Goal: Task Accomplishment & Management: Complete application form

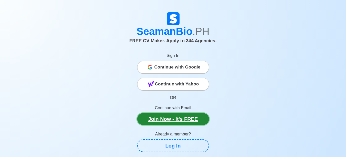
click at [168, 121] on link "Join Now - It's FREE" at bounding box center [173, 119] width 72 height 12
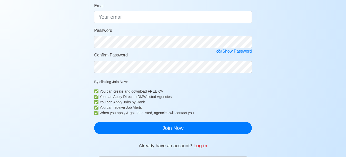
scroll to position [26, 0]
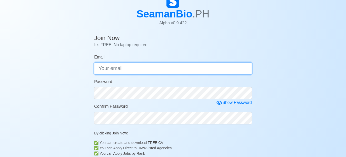
click at [153, 68] on input "Email" at bounding box center [173, 68] width 158 height 12
type input "[EMAIL_ADDRESS][DOMAIN_NAME]"
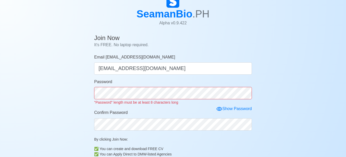
click at [221, 103] on form "Email vicerrag@yahoo.com vicerrag@yahoo.com Password "Password" length must be …" at bounding box center [173, 122] width 158 height 137
click at [221, 110] on icon at bounding box center [219, 109] width 6 height 6
click at [219, 109] on icon at bounding box center [221, 109] width 6 height 6
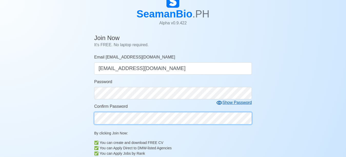
click at [171, 126] on form "Email vicerrag@yahoo.com vicerrag@yahoo.com Password Show Password Confirm Pass…" at bounding box center [173, 119] width 158 height 131
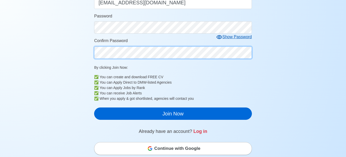
scroll to position [103, 0]
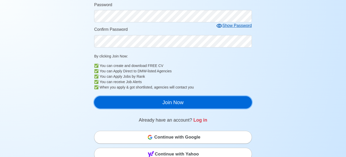
drag, startPoint x: 177, startPoint y: 102, endPoint x: 174, endPoint y: 103, distance: 3.2
click at [176, 102] on button "Join Now" at bounding box center [173, 102] width 158 height 12
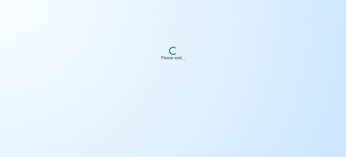
scroll to position [6, 0]
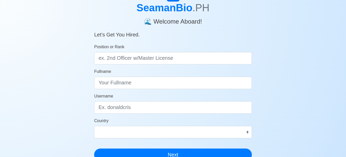
scroll to position [26, 0]
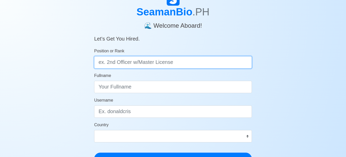
click at [184, 64] on input "Position or Rank" at bounding box center [173, 62] width 158 height 12
type input "b"
type input "Bosun"
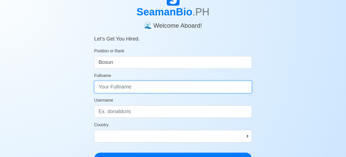
click at [140, 87] on input "Fullname" at bounding box center [173, 87] width 158 height 12
type input "[PERSON_NAME]"
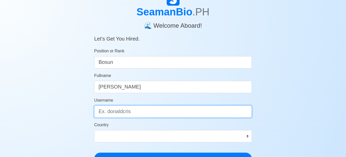
click at [147, 112] on input "Username" at bounding box center [173, 111] width 158 height 12
type input "G"
type input "guilvice"
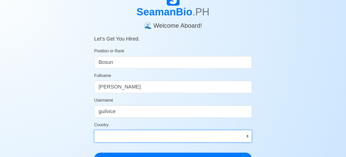
click at [248, 136] on select "[GEOGRAPHIC_DATA] [GEOGRAPHIC_DATA] [GEOGRAPHIC_DATA] [GEOGRAPHIC_DATA] [US_STA…" at bounding box center [173, 136] width 158 height 12
select select "PH"
click at [94, 130] on select "[GEOGRAPHIC_DATA] [GEOGRAPHIC_DATA] [GEOGRAPHIC_DATA] [GEOGRAPHIC_DATA] [US_STA…" at bounding box center [173, 136] width 158 height 12
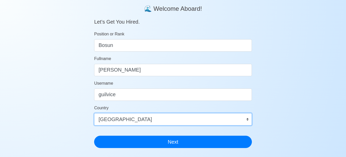
scroll to position [51, 0]
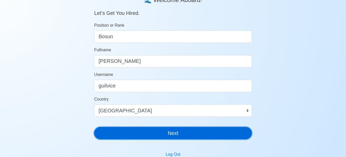
click at [175, 133] on button "Next" at bounding box center [173, 133] width 158 height 12
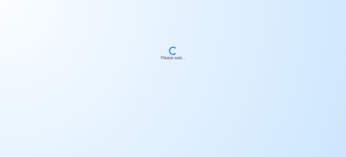
scroll to position [6, 0]
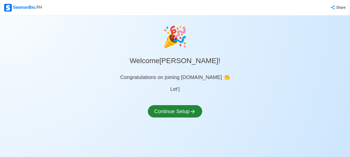
click at [168, 98] on div "🎉 Welcome [PERSON_NAME] ! Congratulations on joining [DOMAIN_NAME] 👏 Let' | Con…" at bounding box center [175, 76] width 350 height 108
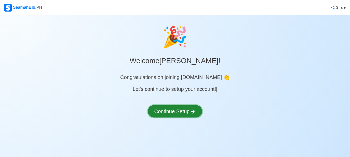
click at [177, 112] on button "Continue Setup" at bounding box center [175, 111] width 54 height 12
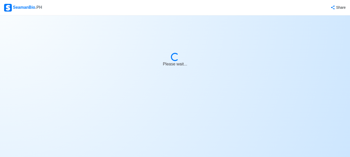
select select "Visible for Hiring"
select select "PH"
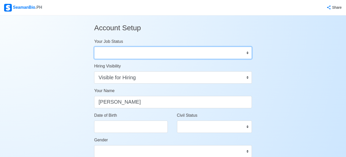
click at [247, 54] on select "Onboard Actively Looking for Job Not Looking for Job" at bounding box center [173, 53] width 158 height 12
select select "Actively Looking for Job"
click at [94, 47] on select "Onboard Actively Looking for Job Not Looking for Job" at bounding box center [173, 53] width 158 height 12
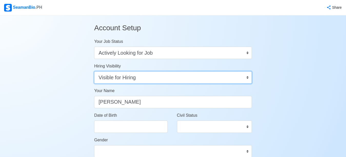
click at [246, 78] on select "Visible for Hiring Not Visible for Hiring" at bounding box center [173, 77] width 158 height 12
click at [94, 71] on select "Visible for Hiring Not Visible for Hiring" at bounding box center [173, 77] width 158 height 12
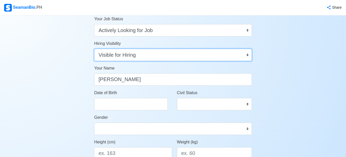
scroll to position [26, 0]
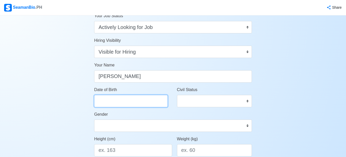
select select "****"
select select "******"
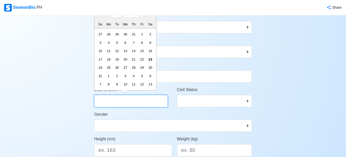
click at [132, 103] on input "Date of Birth" at bounding box center [131, 101] width 74 height 12
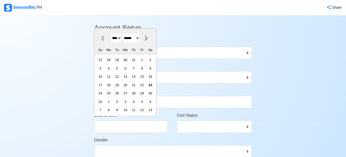
click at [117, 37] on select "**** **** **** **** **** **** **** **** **** **** **** **** **** **** **** ****…" at bounding box center [116, 38] width 11 height 10
select select "****"
click at [111, 33] on select "**** **** **** **** **** **** **** **** **** **** **** **** **** **** **** ****…" at bounding box center [116, 38] width 11 height 10
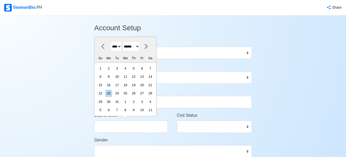
click at [140, 46] on select "******* ******** ***** ***** *** **** **** ****** ********* ******* ******** **…" at bounding box center [131, 47] width 17 height 10
select select "********"
click at [125, 42] on select "******* ******** ***** ***** *** **** **** ****** ********* ******* ******** **…" at bounding box center [131, 47] width 17 height 10
click at [137, 68] on div "4" at bounding box center [133, 68] width 7 height 7
type input "[DATE]"
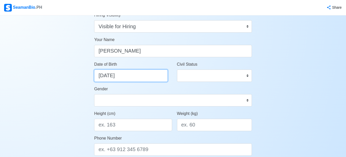
scroll to position [51, 0]
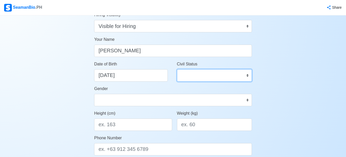
click at [247, 74] on select "Single Married Widowed Separated" at bounding box center [214, 75] width 75 height 12
select select "Married"
click at [177, 69] on select "Single Married Widowed Separated" at bounding box center [214, 75] width 75 height 12
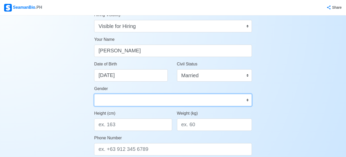
click at [248, 99] on select "[DEMOGRAPHIC_DATA] [DEMOGRAPHIC_DATA]" at bounding box center [173, 100] width 158 height 12
select select "[DEMOGRAPHIC_DATA]"
click at [94, 94] on select "[DEMOGRAPHIC_DATA] [DEMOGRAPHIC_DATA]" at bounding box center [173, 100] width 158 height 12
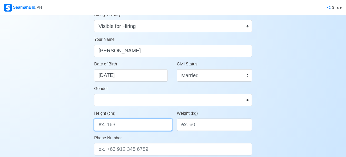
click at [116, 125] on input "Height (cm)" at bounding box center [133, 124] width 78 height 12
type input "171"
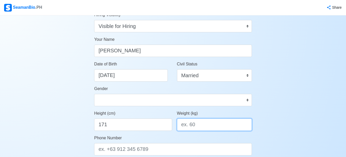
click at [202, 125] on input "Weight (kg)" at bounding box center [214, 124] width 75 height 12
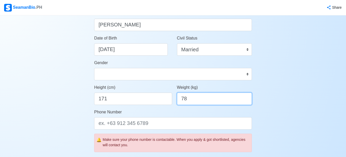
scroll to position [103, 0]
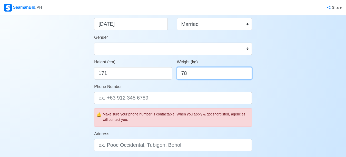
type input "78"
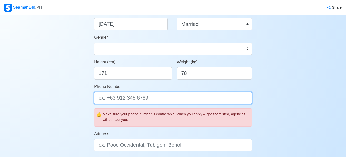
click at [154, 98] on input "Phone Number" at bounding box center [173, 98] width 158 height 12
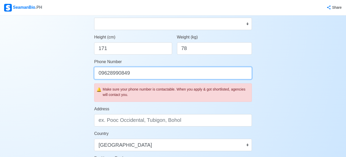
scroll to position [128, 0]
type input "09628990849"
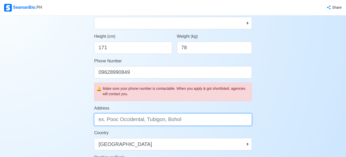
click at [193, 119] on input "Address" at bounding box center [173, 119] width 158 height 12
drag, startPoint x: 101, startPoint y: 120, endPoint x: 109, endPoint y: 136, distance: 18.2
click at [102, 121] on input "blk2 lot15 [GEOGRAPHIC_DATA]" at bounding box center [173, 119] width 158 height 12
click at [147, 122] on input "Blk2 lot15 [GEOGRAPHIC_DATA]" at bounding box center [173, 119] width 158 height 12
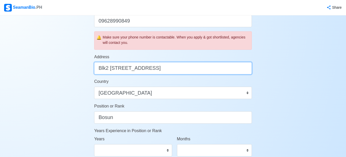
scroll to position [231, 0]
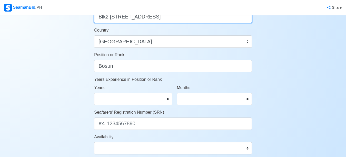
type input "Blk2 [STREET_ADDRESS]"
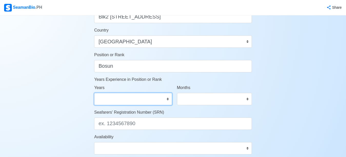
scroll to position [0, 0]
click at [167, 100] on select "0 1 2 3 4 5 6 7 8 9 10 11 12 13 14 15 16 17 18 19 20 21 22 23 24 25 26 27 28 29…" at bounding box center [133, 99] width 78 height 12
select select "9"
click at [94, 93] on select "0 1 2 3 4 5 6 7 8 9 10 11 12 13 14 15 16 17 18 19 20 21 22 23 24 25 26 27 28 29…" at bounding box center [133, 99] width 78 height 12
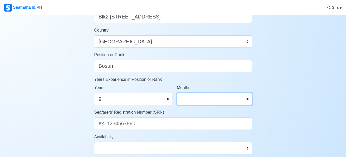
click at [247, 98] on select "0 1 2 3 4 5 6 7 8 9 10 11" at bounding box center [214, 99] width 75 height 12
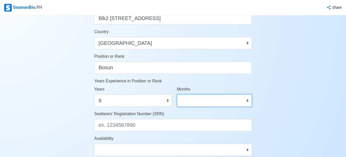
scroll to position [227, 0]
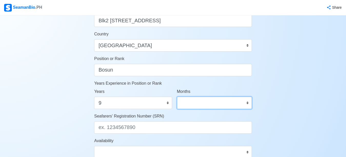
click at [248, 103] on select "0 1 2 3 4 5 6 7 8 9 10 11" at bounding box center [214, 103] width 75 height 12
select select "10"
click at [177, 97] on select "0 1 2 3 4 5 6 7 8 9 10 11" at bounding box center [214, 103] width 75 height 12
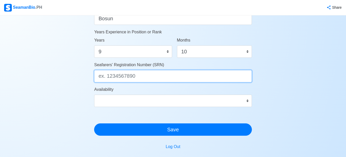
click at [148, 77] on input "Seafarers' Registration Number (SRN)" at bounding box center [173, 76] width 158 height 12
drag, startPoint x: 141, startPoint y: 78, endPoint x: 181, endPoint y: 84, distance: 40.6
click at [141, 78] on input "Seafarers' Registration Number (SRN)" at bounding box center [173, 76] width 158 height 12
type input "7102040030"
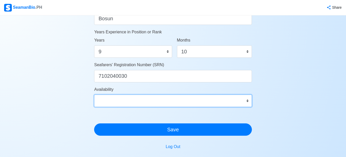
click at [248, 101] on select "Immediate [DATE] [DATE] [DATE] [DATE] [DATE] [DATE] [DATE] [DATE] [DATE]" at bounding box center [173, 101] width 158 height 12
select select "4102416000000"
click at [94, 95] on select "Immediate [DATE] [DATE] [DATE] [DATE] [DATE] [DATE] [DATE] [DATE] [DATE]" at bounding box center [173, 101] width 158 height 12
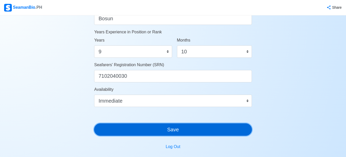
click at [173, 130] on button "Save" at bounding box center [173, 129] width 158 height 12
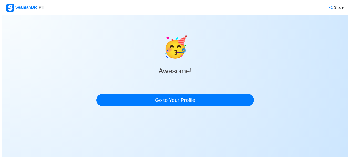
scroll to position [0, 0]
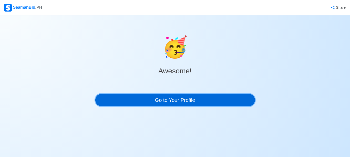
click at [175, 100] on link "Go to Your Profile" at bounding box center [175, 100] width 160 height 12
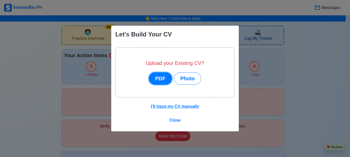
click at [161, 79] on button "PDF" at bounding box center [160, 78] width 23 height 12
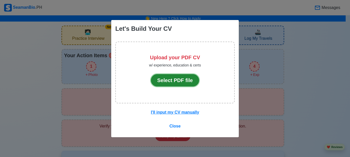
click at [170, 79] on button "Select PDF file" at bounding box center [175, 80] width 48 height 12
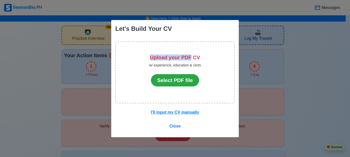
drag, startPoint x: 186, startPoint y: 45, endPoint x: 193, endPoint y: 39, distance: 9.1
click at [193, 41] on div "Let's Build Your CV Upload your PDF CV w/ experience, education & certs Select …" at bounding box center [175, 79] width 128 height 118
click at [172, 114] on u "I'll input my CV manually" at bounding box center [175, 112] width 48 height 4
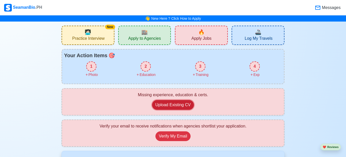
click at [170, 103] on button "Upload Existing CV" at bounding box center [173, 105] width 42 height 10
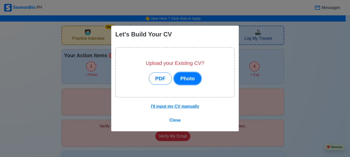
click at [185, 80] on button "Photo" at bounding box center [187, 78] width 27 height 12
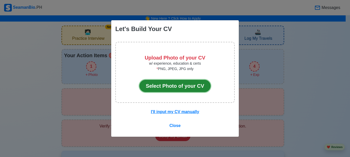
click at [181, 87] on button "Select Photo of your CV" at bounding box center [175, 86] width 71 height 12
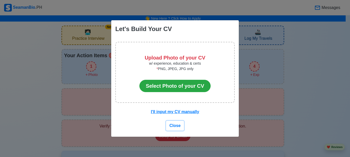
click at [177, 125] on span "Close" at bounding box center [175, 125] width 11 height 4
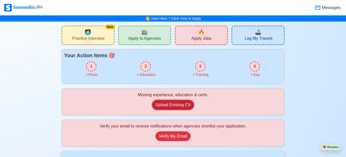
click at [170, 106] on button "Upload Existing CV" at bounding box center [173, 105] width 42 height 10
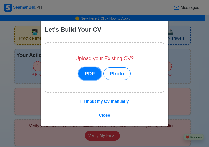
click at [87, 75] on button "PDF" at bounding box center [89, 74] width 23 height 12
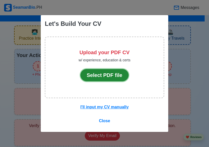
click at [95, 75] on button "Select PDF file" at bounding box center [105, 75] width 48 height 12
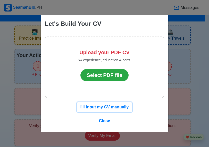
click at [106, 108] on u "I'll input my CV manually" at bounding box center [105, 107] width 48 height 4
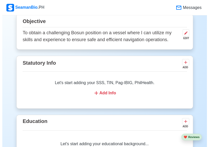
scroll to position [299, 0]
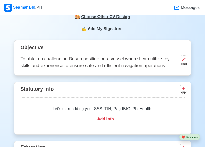
click at [96, 22] on div "🎨 Choose Other CV Design" at bounding box center [102, 17] width 65 height 10
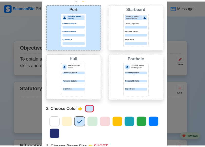
scroll to position [12, 0]
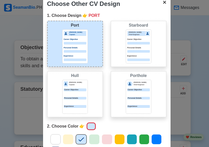
click at [163, 3] on span "×" at bounding box center [165, 2] width 4 height 7
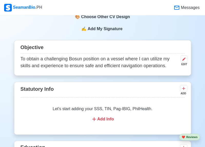
click at [183, 66] on div "EDIT" at bounding box center [182, 65] width 9 height 4
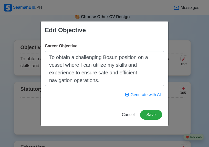
click at [174, 23] on div "Edit Objective Career Objective To obtain a challenging Bosun position on a ves…" at bounding box center [104, 73] width 209 height 147
click at [127, 114] on span "Cancel" at bounding box center [128, 115] width 13 height 4
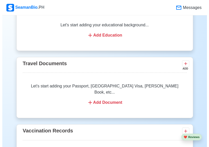
scroll to position [453, 0]
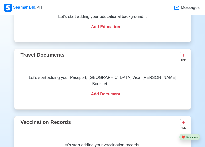
click at [101, 97] on div "Add Document" at bounding box center [103, 94] width 152 height 6
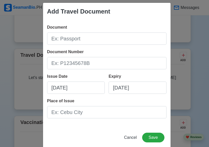
scroll to position [0, 0]
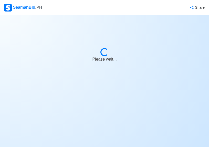
select select "Actively Looking for Job"
select select "Visible for Hiring"
select select "Married"
select select "[DEMOGRAPHIC_DATA]"
select select "PH"
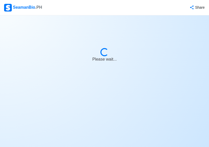
select select "9"
select select "10"
select select "4102416000000"
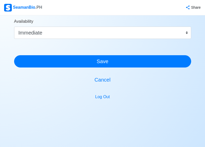
scroll to position [348, 0]
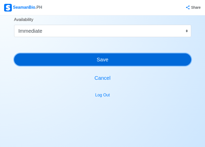
click at [106, 59] on button "Save" at bounding box center [102, 60] width 177 height 12
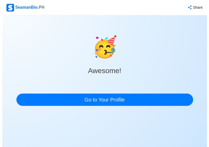
scroll to position [0, 0]
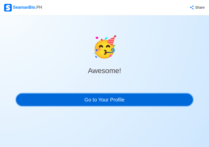
click at [98, 102] on link "Go to Your Profile" at bounding box center [104, 100] width 177 height 12
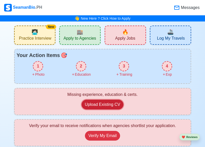
click at [99, 105] on button "Upload Existing CV" at bounding box center [103, 105] width 42 height 10
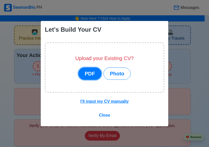
click at [97, 73] on button "PDF" at bounding box center [89, 74] width 23 height 12
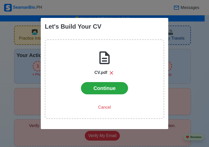
drag, startPoint x: 115, startPoint y: 28, endPoint x: 141, endPoint y: 34, distance: 26.2
click at [141, 34] on div "Let's Build Your CV" at bounding box center [105, 26] width 128 height 17
click at [106, 56] on icon at bounding box center [104, 58] width 10 height 13
click at [111, 73] on icon at bounding box center [111, 72] width 3 height 3
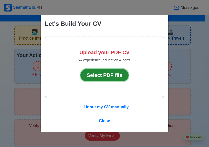
click at [108, 74] on button "Select PDF file" at bounding box center [105, 75] width 48 height 12
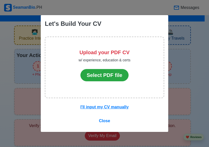
click at [60, 73] on div "Upload your PDF CV w/ experience, education & certs Select PDF file" at bounding box center [104, 68] width 119 height 62
click at [107, 121] on span "Close" at bounding box center [104, 121] width 11 height 4
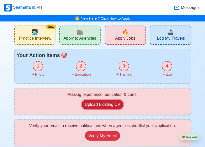
click at [105, 103] on button "Upload Existing CV" at bounding box center [103, 105] width 42 height 10
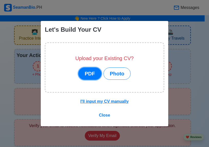
click at [88, 74] on button "PDF" at bounding box center [89, 74] width 23 height 12
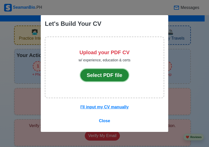
click at [105, 76] on button "Select PDF file" at bounding box center [105, 75] width 48 height 12
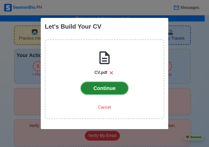
click at [105, 87] on button "Continue" at bounding box center [104, 88] width 47 height 12
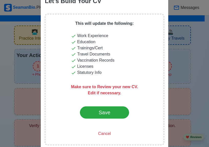
scroll to position [31, 0]
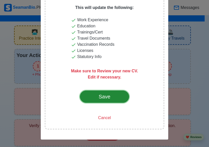
click at [102, 97] on div "Save" at bounding box center [105, 97] width 24 height 8
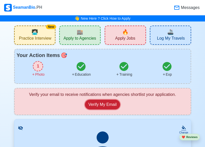
click at [98, 105] on button "Verify My Email" at bounding box center [102, 105] width 35 height 10
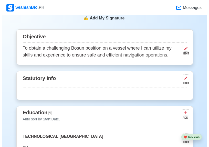
scroll to position [282, 0]
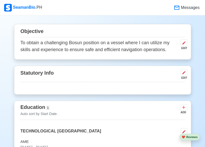
click at [51, 85] on div "Statutory Info EDIT" at bounding box center [102, 80] width 177 height 29
click at [184, 77] on div "EDIT" at bounding box center [182, 78] width 9 height 4
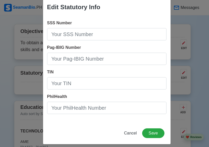
scroll to position [14, 0]
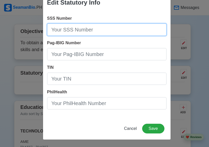
click at [104, 29] on input "SSS Number" at bounding box center [106, 30] width 119 height 12
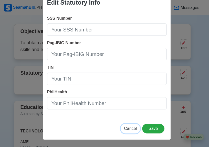
click at [127, 131] on span "Cancel" at bounding box center [130, 129] width 13 height 4
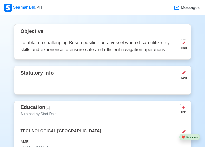
click at [184, 48] on div "EDIT" at bounding box center [182, 48] width 9 height 4
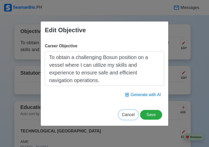
click at [132, 115] on span "Cancel" at bounding box center [128, 115] width 13 height 4
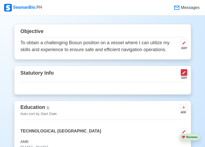
click at [183, 74] on icon at bounding box center [184, 73] width 4 height 4
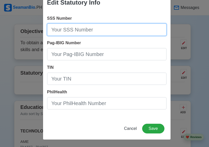
click at [96, 30] on input "SSS Number" at bounding box center [106, 30] width 119 height 12
type input "[PHONE_NUMBER]"
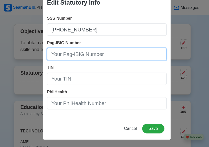
click at [106, 55] on input "Pag-IBIG Number" at bounding box center [106, 54] width 119 height 12
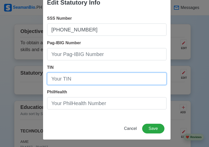
click at [87, 80] on input "TIN" at bounding box center [106, 79] width 119 height 12
type input "197-607-709"
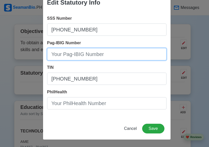
click at [111, 54] on input "Pag-IBIG Number" at bounding box center [106, 54] width 119 height 12
type input "1211-4283-9901"
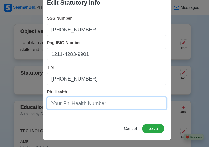
click at [121, 104] on input "PhilHealth" at bounding box center [106, 103] width 119 height 12
type input "19-050695968-7"
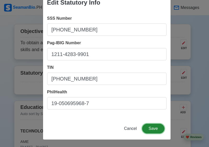
click at [151, 130] on button "Save" at bounding box center [153, 129] width 22 height 10
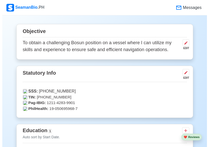
scroll to position [333, 0]
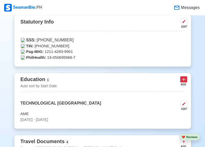
click at [184, 82] on icon at bounding box center [183, 79] width 5 height 5
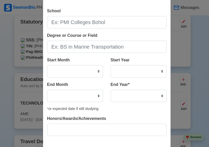
scroll to position [48, 0]
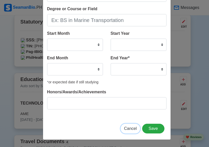
click at [131, 131] on span "Cancel" at bounding box center [130, 129] width 13 height 4
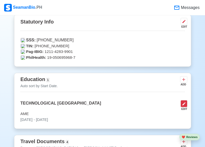
click at [183, 105] on icon at bounding box center [184, 104] width 4 height 4
select select "August"
select select "1991"
select select "August"
select select "1993"
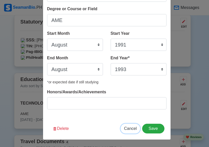
click at [127, 131] on span "Cancel" at bounding box center [130, 129] width 13 height 4
select select
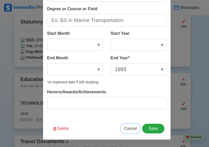
select select
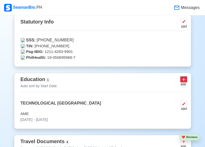
click at [183, 81] on icon at bounding box center [183, 79] width 3 height 3
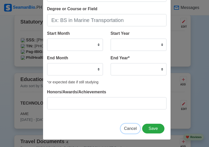
click at [134, 130] on span "Cancel" at bounding box center [130, 129] width 13 height 4
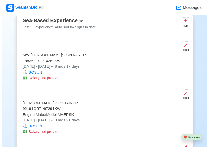
scroll to position [1308, 0]
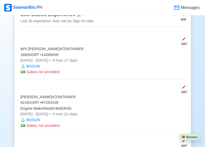
click at [42, 73] on span "Salary not provided" at bounding box center [42, 72] width 33 height 4
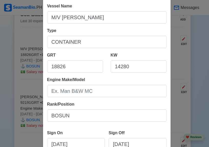
scroll to position [0, 0]
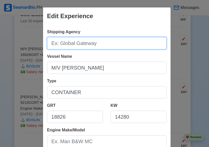
click at [112, 46] on input "Shipping Agency" at bounding box center [106, 43] width 119 height 12
click at [94, 46] on input "Southfield Agencies INC." at bounding box center [106, 43] width 119 height 12
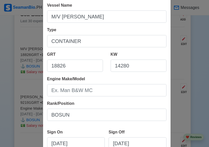
scroll to position [77, 0]
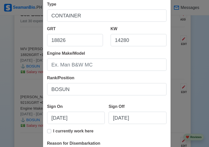
type input "Southfield Agencies, INC."
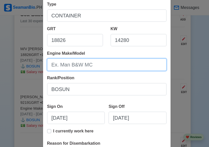
drag, startPoint x: 55, startPoint y: 66, endPoint x: 61, endPoint y: 65, distance: 6.2
click at [61, 65] on input "Engine Make/Model" at bounding box center [106, 65] width 119 height 12
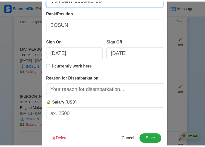
scroll to position [153, 0]
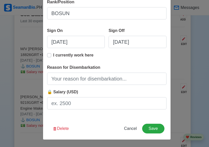
type input "Man B&W 6S60ME-C8"
click at [53, 55] on label "I currently work here" at bounding box center [73, 57] width 40 height 10
type input "08/15/2024"
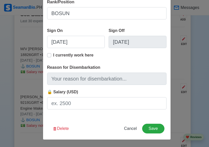
click at [126, 78] on input "Reason for Disembarkation" at bounding box center [106, 79] width 119 height 12
click at [75, 79] on input "Reason for Disembarkation" at bounding box center [106, 79] width 119 height 12
click at [53, 55] on label "I currently work here" at bounding box center [73, 57] width 40 height 10
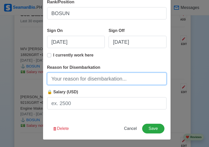
click at [70, 81] on input "Reason for Disembarkation" at bounding box center [106, 79] width 119 height 12
type input "Finish Contract"
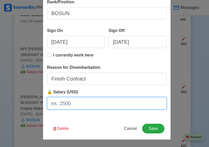
click at [76, 103] on input "🔒 Salary (USD)" at bounding box center [106, 103] width 119 height 12
type input "1900"
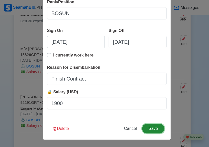
click at [156, 128] on button "Save" at bounding box center [153, 129] width 22 height 10
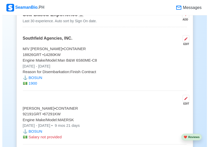
scroll to position [1333, 0]
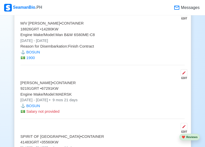
click at [46, 113] on span "Salary not provided" at bounding box center [42, 111] width 33 height 4
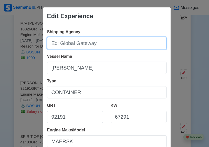
click at [109, 45] on input "Shipping Agency" at bounding box center [106, 43] width 119 height 12
type input "Zeaborn Marine Serv"
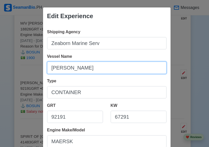
click at [122, 67] on input "CAROLINE" at bounding box center [106, 68] width 119 height 12
type input "CAROLINE"
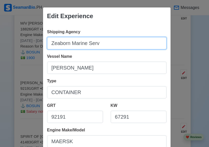
click at [102, 44] on input "Zeaborn Marine Serv" at bounding box center [106, 43] width 119 height 12
type input "Zeaborn Marine Services"
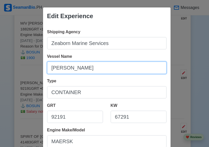
drag, startPoint x: 89, startPoint y: 70, endPoint x: 90, endPoint y: 73, distance: 3.0
click at [89, 71] on input "CAROLINE" at bounding box center [106, 68] width 119 height 12
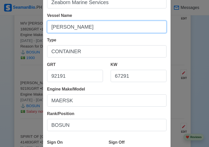
scroll to position [51, 0]
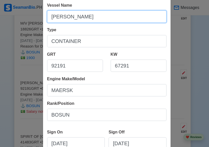
type input "CAROLINE Maersk"
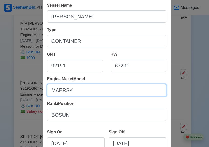
click at [78, 92] on input "MAERSK" at bounding box center [106, 90] width 119 height 12
type input "M"
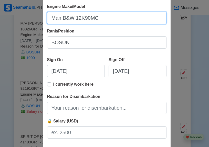
scroll to position [128, 0]
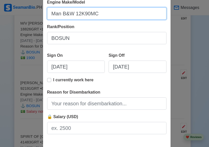
type input "Man B&W 12K90MC"
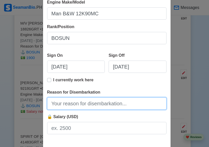
click at [131, 104] on input "Reason for Disembarkation" at bounding box center [106, 104] width 119 height 12
type input "Finish Contract"
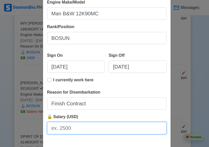
click at [72, 130] on input "🔒 Salary (USD)" at bounding box center [106, 128] width 119 height 12
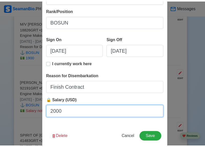
scroll to position [153, 0]
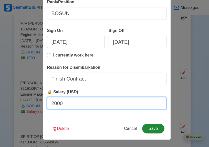
type input "2000"
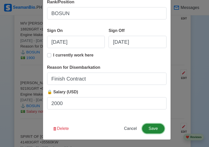
click at [152, 129] on button "Save" at bounding box center [153, 129] width 22 height 10
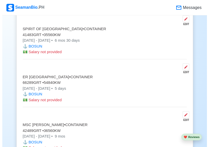
scroll to position [1415, 0]
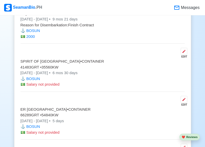
click at [44, 86] on span "Salary not provided" at bounding box center [42, 84] width 33 height 4
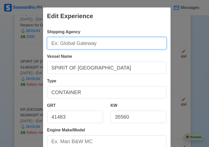
click at [97, 44] on input "Shipping Agency" at bounding box center [106, 43] width 119 height 12
type input "Zeaborn Marine Services"
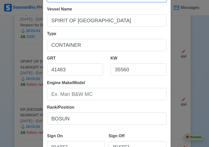
scroll to position [51, 0]
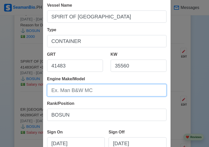
click at [95, 92] on input "Engine Make/Model" at bounding box center [106, 90] width 119 height 12
click at [72, 92] on input "Man B&W6S60MC" at bounding box center [106, 90] width 119 height 12
click at [102, 92] on input "Man B&W 6S60MC" at bounding box center [106, 90] width 119 height 12
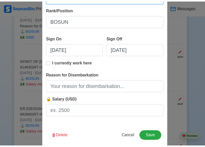
scroll to position [153, 0]
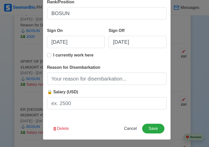
type input "Man B&W 6S60MC (Mark6)"
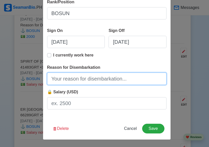
click at [126, 78] on input "Reason for Disembarkation" at bounding box center [106, 79] width 119 height 12
type input "Finish Contract"
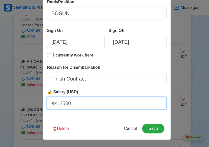
click at [75, 104] on input "🔒 Salary (USD)" at bounding box center [106, 103] width 119 height 12
type input "2000"
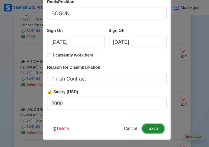
click at [153, 131] on button "Save" at bounding box center [153, 129] width 22 height 10
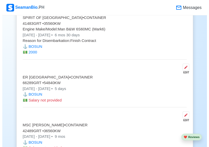
scroll to position [1466, 0]
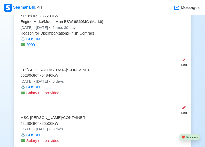
click at [34, 95] on span "Salary not provided" at bounding box center [42, 93] width 33 height 4
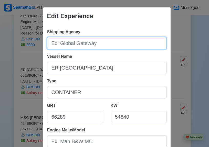
click at [106, 40] on input "Shipping Agency" at bounding box center [106, 43] width 119 height 12
type input "Zeaborn Marine Services"
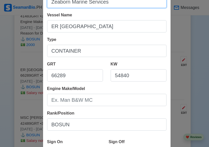
scroll to position [51, 0]
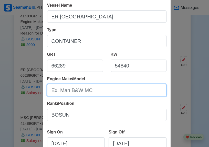
click at [104, 92] on input "Engine Make/Model" at bounding box center [106, 90] width 119 height 12
click at [98, 89] on input "Engine Make/Model" at bounding box center [106, 90] width 119 height 12
drag, startPoint x: 74, startPoint y: 91, endPoint x: 82, endPoint y: 118, distance: 27.8
click at [76, 99] on div "Shipping Agency Zeaborn Marine Services Vessel Name ER LONDON Type CONTAINER GR…" at bounding box center [107, 97] width 128 height 246
click at [89, 93] on input "Man Diesel 11S" at bounding box center [106, 90] width 119 height 12
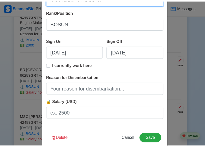
scroll to position [153, 0]
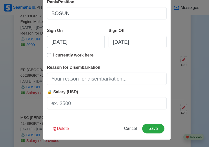
type input "Man Diesel 11S0ME-C"
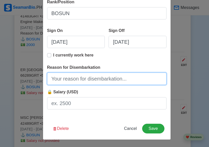
click at [101, 79] on input "Reason for Disembarkation" at bounding box center [106, 79] width 119 height 12
type input "Finish Contract"
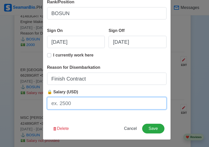
click at [75, 104] on input "🔒 Salary (USD)" at bounding box center [106, 103] width 119 height 12
type input "2000"
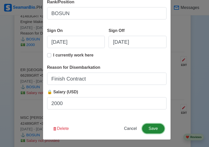
click at [152, 126] on button "Save" at bounding box center [153, 129] width 22 height 10
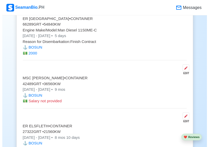
scroll to position [1491, 0]
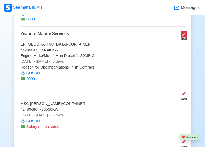
click at [184, 36] on icon at bounding box center [184, 34] width 4 height 4
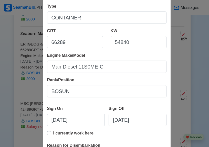
scroll to position [77, 0]
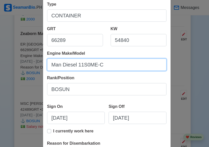
click at [116, 66] on input "Man Diesel 11S0ME-C" at bounding box center [106, 65] width 119 height 12
click at [117, 69] on input "Man Diesel 11S0ME-C" at bounding box center [106, 65] width 119 height 12
type input "M"
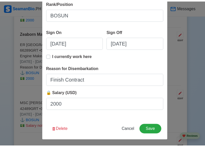
scroll to position [153, 0]
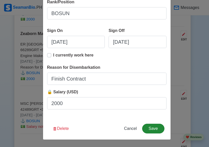
type input "Man B&W 12K90MC/ W"artsila""
click at [152, 131] on button "Save" at bounding box center [153, 129] width 22 height 10
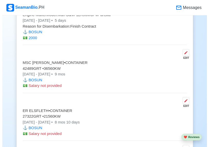
scroll to position [1543, 0]
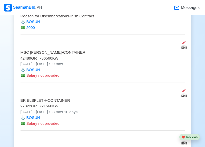
click at [46, 78] on span "Salary not provided" at bounding box center [42, 75] width 33 height 4
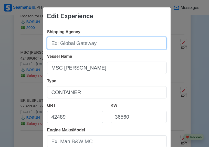
click at [76, 43] on input "Shipping Agency" at bounding box center [106, 43] width 119 height 12
type input "Zeaborn Marine Services"
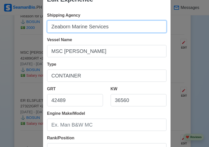
scroll to position [26, 0]
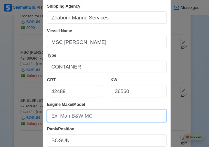
click at [99, 119] on input "Engine Make/Model" at bounding box center [106, 116] width 119 height 12
type input "Man Diesel 11S0ME-C"
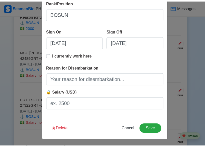
scroll to position [153, 0]
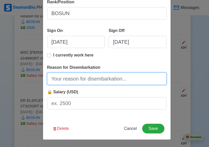
click at [123, 80] on input "Reason for Disembarkation" at bounding box center [106, 79] width 119 height 12
type input "Finish Contract"
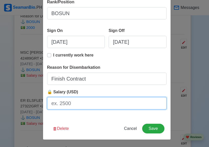
click at [72, 106] on input "🔒 Salary (USD)" at bounding box center [106, 103] width 119 height 12
type input "2000"
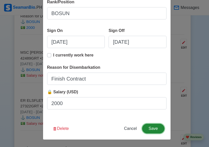
click at [156, 129] on button "Save" at bounding box center [153, 129] width 22 height 10
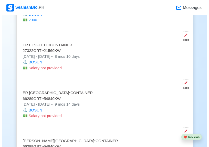
scroll to position [1620, 0]
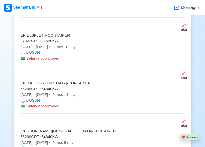
click at [46, 60] on span "Salary not provided" at bounding box center [42, 58] width 33 height 4
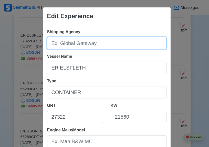
click at [110, 43] on input "Shipping Agency" at bounding box center [106, 43] width 119 height 12
type input "Zeaborn Marine Services"
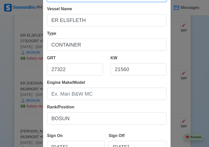
scroll to position [51, 0]
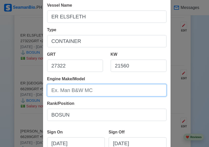
click at [98, 90] on input "Engine Make/Model" at bounding box center [106, 90] width 119 height 12
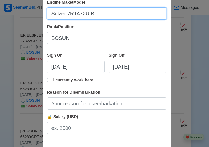
scroll to position [153, 0]
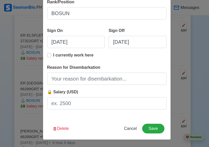
type input "Sulzer 7RTA72U-B"
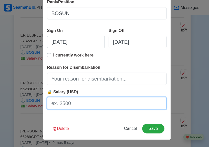
click at [70, 105] on input "🔒 Salary (USD)" at bounding box center [106, 103] width 119 height 12
type input "2000"
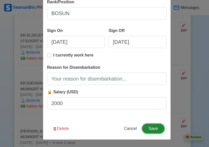
click at [151, 130] on button "Save" at bounding box center [153, 129] width 22 height 10
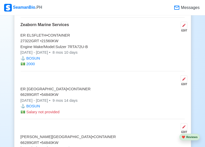
click at [46, 114] on span "Salary not provided" at bounding box center [42, 112] width 33 height 4
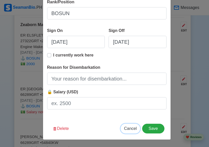
click at [128, 129] on span "Cancel" at bounding box center [130, 129] width 13 height 4
type input "08/23/2025"
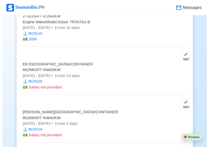
scroll to position [1645, 0]
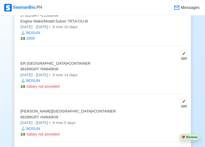
click at [36, 87] on span "Salary not provided" at bounding box center [42, 86] width 33 height 4
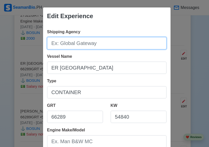
click at [102, 44] on input "Shipping Agency" at bounding box center [106, 43] width 119 height 12
type input "Zeaborn Marine Services"
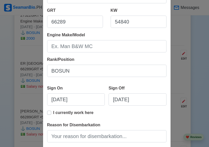
scroll to position [103, 0]
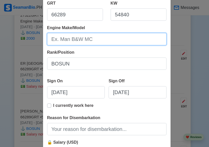
click at [101, 38] on input "Engine Make/Model" at bounding box center [106, 39] width 119 height 12
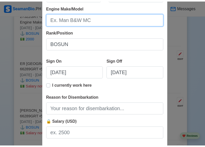
scroll to position [153, 0]
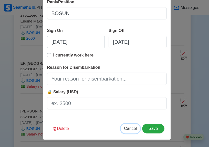
click at [132, 129] on span "Cancel" at bounding box center [130, 129] width 13 height 4
type input "08/23/2025"
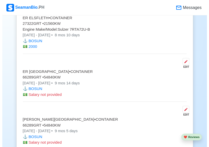
scroll to position [1645, 0]
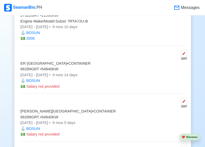
click at [52, 89] on span "Salary not provided" at bounding box center [42, 86] width 33 height 4
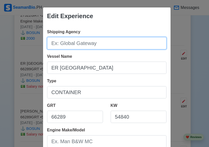
click at [109, 44] on input "Shipping Agency" at bounding box center [106, 43] width 119 height 12
type input "Zeaborn Marine Services"
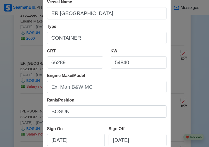
scroll to position [77, 0]
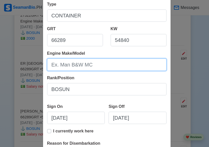
click at [106, 66] on input "Engine Make/Model" at bounding box center [106, 65] width 119 height 12
type input "Man B&W 12K90MC/ W"artsila""
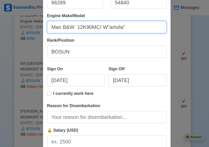
scroll to position [128, 0]
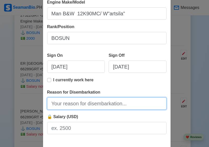
click at [68, 106] on input "Reason for Disembarkation" at bounding box center [106, 104] width 119 height 12
type input "Finish Contract"
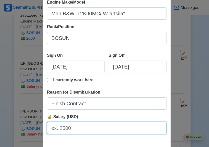
click at [74, 128] on input "🔒 Salary (USD)" at bounding box center [106, 128] width 119 height 12
type input "2000"
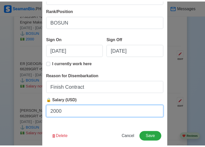
scroll to position [153, 0]
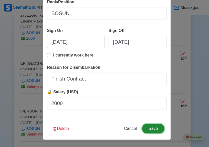
click at [149, 130] on button "Save" at bounding box center [153, 129] width 22 height 10
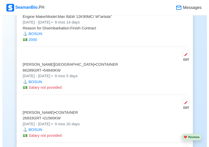
scroll to position [1722, 0]
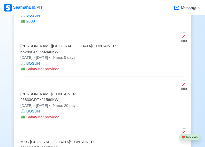
click at [48, 70] on span "Salary not provided" at bounding box center [42, 69] width 33 height 4
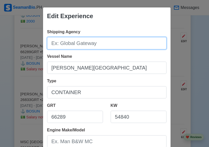
click at [108, 43] on input "Shipping Agency" at bounding box center [106, 43] width 119 height 12
type input "Zeaborn Marine Services"
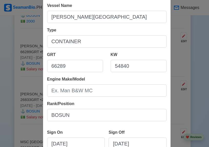
scroll to position [51, 0]
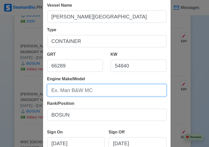
click at [104, 89] on input "Engine Make/Model" at bounding box center [106, 90] width 119 height 12
click at [106, 90] on input "Engine Make/Model" at bounding box center [106, 90] width 119 height 12
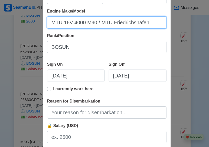
scroll to position [128, 0]
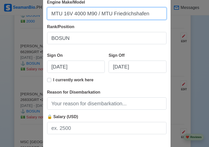
type input "MTU 16V 4000 M90 / MTU Friedrichshafen"
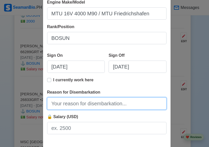
click at [128, 106] on input "Reason for Disembarkation" at bounding box center [106, 104] width 119 height 12
type input "Finish Contract"
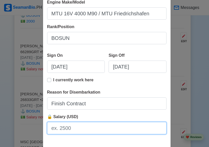
click at [71, 130] on input "🔒 Salary (USD)" at bounding box center [106, 128] width 119 height 12
type input "2000"
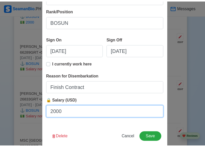
scroll to position [153, 0]
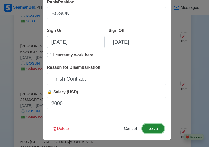
click at [157, 129] on button "Save" at bounding box center [153, 129] width 22 height 10
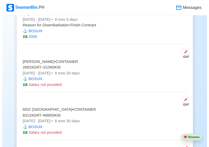
scroll to position [1774, 0]
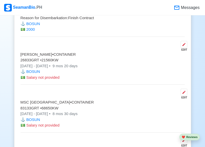
click at [32, 79] on span "Salary not provided" at bounding box center [42, 77] width 33 height 4
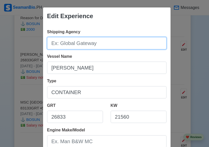
click at [121, 47] on input "Shipping Agency" at bounding box center [106, 43] width 119 height 12
type input "Zeaborn Marine Services"
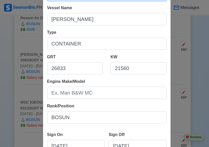
scroll to position [51, 0]
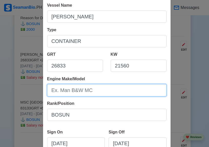
click at [99, 94] on input "Engine Make/Model" at bounding box center [106, 90] width 119 height 12
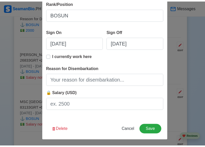
scroll to position [153, 0]
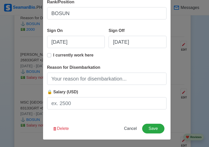
type input "Sulzer/HHI 7RTA72U-B"
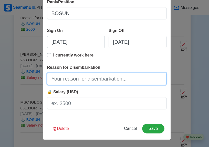
click at [103, 78] on input "Reason for Disembarkation" at bounding box center [106, 79] width 119 height 12
type input "Finish Contract"
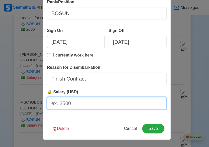
click at [65, 105] on input "🔒 Salary (USD)" at bounding box center [106, 103] width 119 height 12
type input "2000"
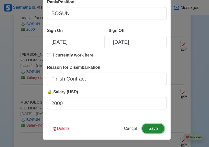
click at [157, 127] on button "Save" at bounding box center [153, 129] width 22 height 10
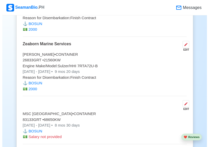
scroll to position [1799, 0]
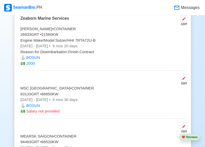
click at [48, 112] on span "Salary not provided" at bounding box center [42, 111] width 33 height 4
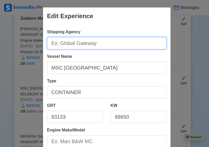
click at [107, 43] on input "Shipping Agency" at bounding box center [106, 43] width 119 height 12
type input "Zeaborn Marine Services"
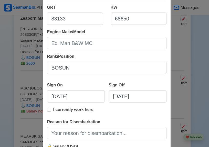
scroll to position [103, 0]
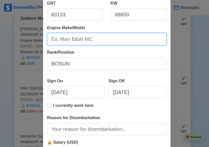
click at [106, 39] on input "Engine Make/Model" at bounding box center [106, 39] width 119 height 12
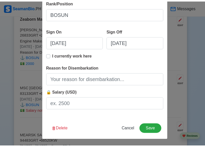
scroll to position [153, 0]
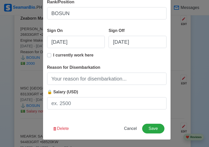
type input "Sulzer 12RTA96C-B / Sulzer"
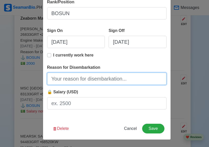
click at [104, 80] on input "Reason for Disembarkation" at bounding box center [106, 79] width 119 height 12
type input "Finish Contract"
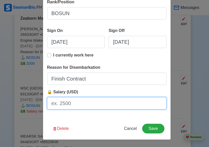
click at [62, 104] on input "🔒 Salary (USD)" at bounding box center [106, 103] width 119 height 12
type input "2000"
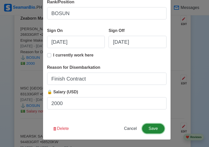
click at [157, 130] on button "Save" at bounding box center [153, 129] width 22 height 10
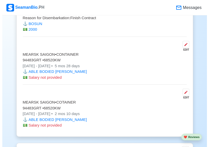
scroll to position [1902, 0]
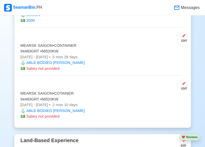
click at [39, 70] on span "Salary not provided" at bounding box center [42, 68] width 33 height 4
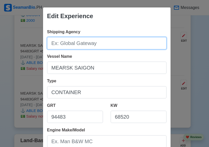
click at [105, 43] on input "Shipping Agency" at bounding box center [106, 43] width 119 height 12
type input "Zeaborn Marine Services"
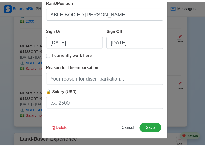
scroll to position [153, 0]
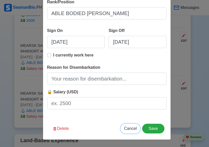
click at [132, 130] on span "Cancel" at bounding box center [130, 129] width 13 height 4
type input "08/23/2025"
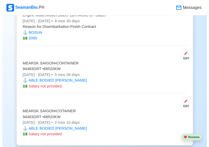
scroll to position [1876, 0]
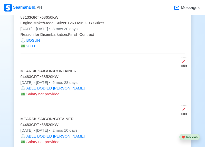
click at [39, 96] on span "Salary not provided" at bounding box center [42, 94] width 33 height 4
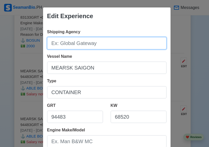
click at [106, 43] on input "Shipping Agency" at bounding box center [106, 43] width 119 height 12
type input "Zeaborn Marine Services"
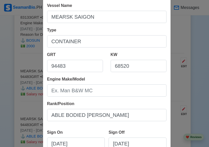
scroll to position [51, 0]
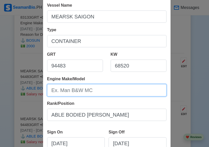
click at [107, 88] on input "Engine Make/Model" at bounding box center [106, 90] width 119 height 12
click at [106, 91] on input "Engine Make/Model" at bounding box center [106, 90] width 119 height 12
click at [54, 89] on input "B7W 12K98MEC" at bounding box center [106, 90] width 119 height 12
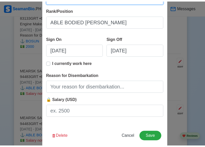
scroll to position [153, 0]
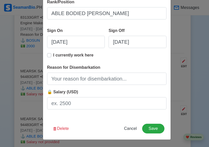
type input "B&W 12K98MEC"
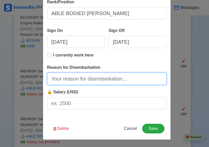
click at [85, 79] on input "Reason for Disembarkation" at bounding box center [106, 79] width 119 height 12
type input "Finish Contract"
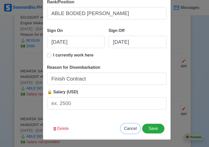
click at [132, 127] on span "Cancel" at bounding box center [130, 129] width 13 height 4
type input "08/23/2025"
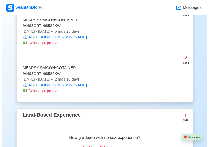
scroll to position [1902, 0]
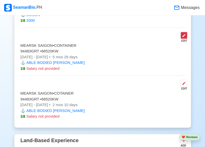
click at [185, 37] on icon at bounding box center [184, 36] width 4 height 4
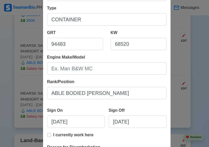
scroll to position [103, 0]
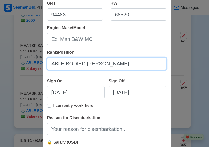
click at [124, 65] on input "ABLE BODIED SEAMAN" at bounding box center [106, 64] width 119 height 12
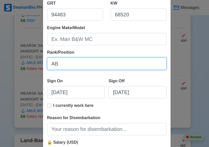
type input "A"
type input "b"
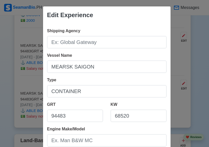
scroll to position [0, 0]
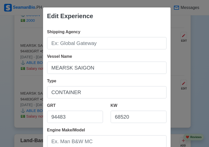
type input "BOSUN"
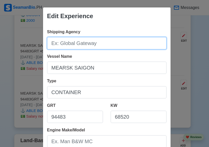
click at [115, 44] on input "Shipping Agency" at bounding box center [106, 43] width 119 height 12
type input "Zeaborn Marine Services"
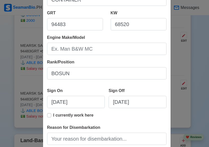
scroll to position [103, 0]
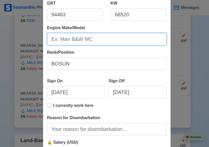
click at [107, 41] on input "Engine Make/Model" at bounding box center [106, 39] width 119 height 12
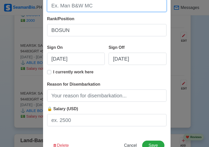
scroll to position [127, 0]
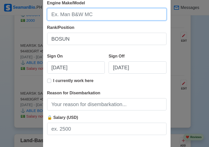
click at [100, 16] on input "Engine Make/Model" at bounding box center [106, 14] width 119 height 12
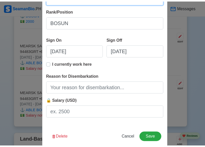
scroll to position [153, 0]
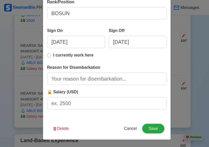
type input "B&W 12K98MEC"
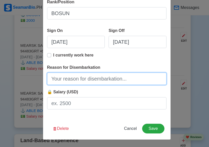
click at [133, 78] on input "Reason for Disembarkation" at bounding box center [106, 79] width 119 height 12
type input "Finish Contract"
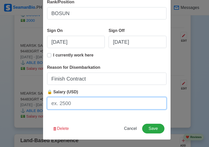
click at [77, 104] on input "🔒 Salary (USD)" at bounding box center [106, 103] width 119 height 12
type input "2000"
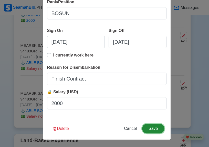
click at [154, 128] on button "Save" at bounding box center [153, 129] width 22 height 10
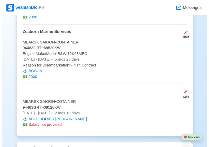
scroll to position [1927, 0]
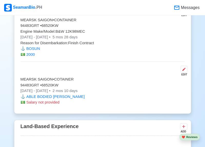
click at [44, 104] on span "Salary not provided" at bounding box center [42, 102] width 33 height 4
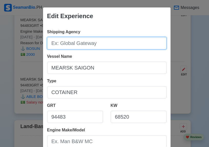
click at [110, 44] on input "Shipping Agency" at bounding box center [106, 43] width 119 height 12
type input "Zeaborn Marine Services"
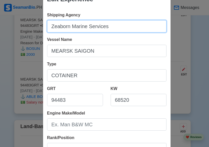
scroll to position [51, 0]
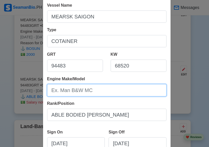
click at [100, 89] on input "Engine Make/Model" at bounding box center [106, 90] width 119 height 12
type input "B&W 12K98MEC"
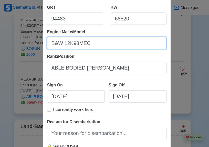
scroll to position [128, 0]
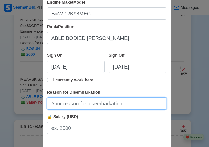
click at [133, 104] on input "Reason for Disembarkation" at bounding box center [106, 104] width 119 height 12
type input "Promotion on board"
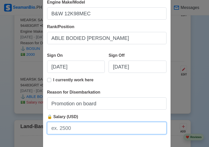
click at [72, 130] on input "🔒 Salary (USD)" at bounding box center [106, 128] width 119 height 12
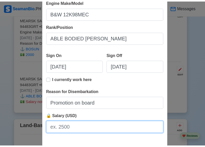
scroll to position [153, 0]
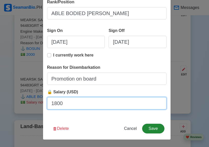
type input "1800"
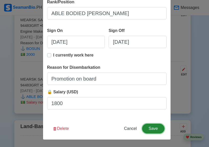
click at [154, 128] on button "Save" at bounding box center [153, 129] width 22 height 10
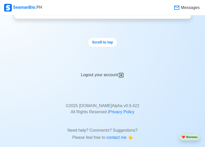
scroll to position [2165, 0]
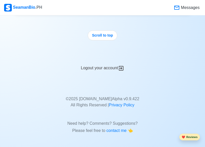
click at [194, 138] on button "❤️ Reviews" at bounding box center [189, 137] width 21 height 7
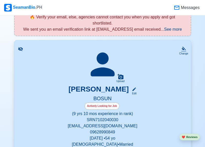
scroll to position [103, 0]
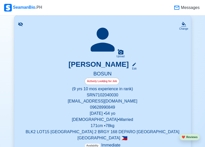
click at [104, 78] on div "Actively Looking for Job" at bounding box center [102, 81] width 35 height 7
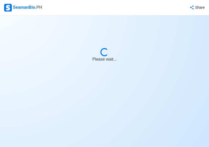
select select "Actively Looking for Job"
select select "Visible for Hiring"
select select "Married"
select select "[DEMOGRAPHIC_DATA]"
select select "PH"
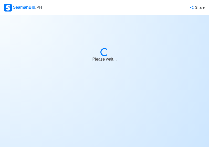
select select "9"
select select "10"
select select "4102416000000"
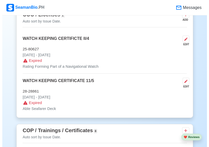
scroll to position [974, 0]
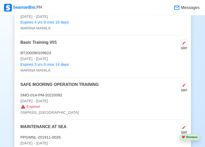
click at [33, 110] on span "Expired" at bounding box center [33, 107] width 13 height 6
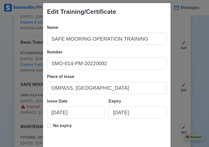
scroll to position [0, 0]
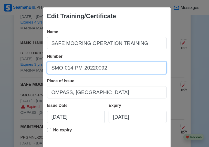
click at [160, 69] on input "SMO-014-PM-20220092" at bounding box center [106, 68] width 119 height 12
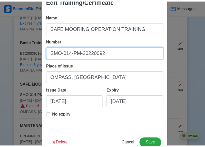
scroll to position [30, 0]
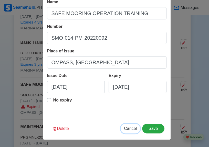
click at [130, 130] on span "Cancel" at bounding box center [130, 129] width 13 height 4
type input "08/23/2025"
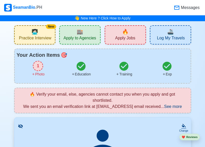
scroll to position [0, 0]
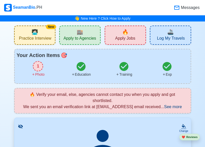
click at [38, 69] on div "1" at bounding box center [38, 66] width 10 height 10
click at [47, 73] on div "1 Photo" at bounding box center [38, 69] width 43 height 16
click at [36, 67] on div "1" at bounding box center [38, 66] width 10 height 10
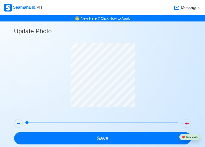
scroll to position [24, 0]
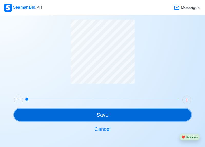
click at [99, 116] on button "Save" at bounding box center [102, 115] width 177 height 12
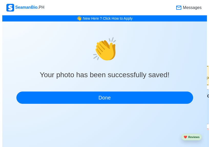
scroll to position [0, 0]
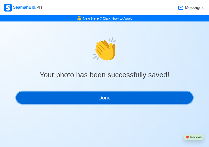
click at [109, 101] on button "Done" at bounding box center [104, 98] width 177 height 12
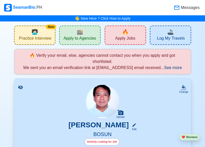
click at [45, 34] on div "New 🧑🏻‍💻 Practice Interview" at bounding box center [34, 35] width 41 height 19
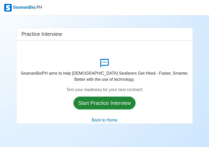
click at [104, 103] on button "Start Practice Interview" at bounding box center [105, 103] width 62 height 12
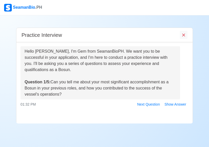
scroll to position [40, 0]
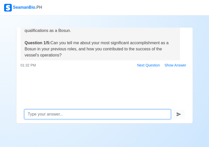
click at [77, 115] on textarea at bounding box center [97, 115] width 147 height 10
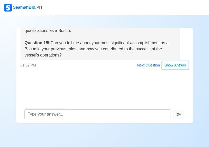
click at [177, 66] on button "Show Answer" at bounding box center [175, 66] width 26 height 8
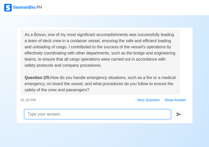
scroll to position [81, 0]
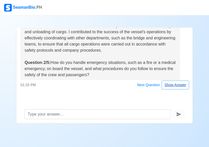
click at [174, 86] on button "Show Answer" at bounding box center [175, 85] width 26 height 8
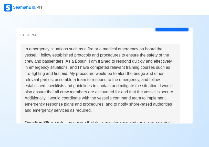
scroll to position [213, 0]
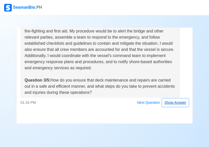
click at [170, 104] on button "Show Answer" at bounding box center [175, 103] width 26 height 8
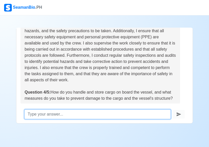
scroll to position [345, 0]
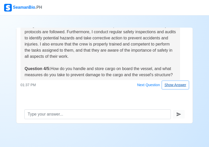
click at [168, 87] on button "Show Answer" at bounding box center [175, 85] width 26 height 8
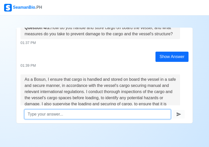
scroll to position [489, 0]
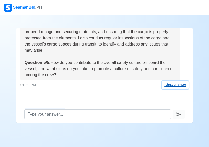
click at [175, 86] on button "Show Answer" at bounding box center [175, 85] width 26 height 8
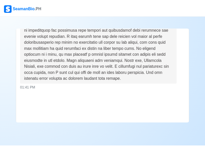
scroll to position [645, 0]
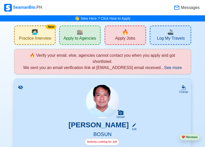
click at [77, 38] on span "Apply to Agencies" at bounding box center [79, 39] width 33 height 6
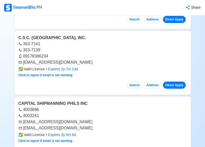
scroll to position [256, 0]
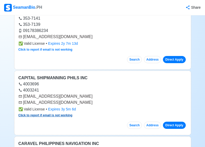
click at [50, 116] on link "Click to report if email is not working" at bounding box center [45, 116] width 54 height 4
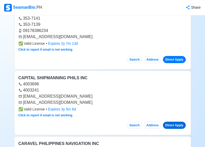
click at [179, 125] on link "Direct Apply" at bounding box center [174, 125] width 23 height 7
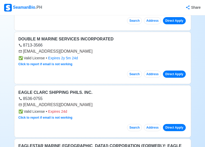
scroll to position [1898, 0]
